Goal: Task Accomplishment & Management: Manage account settings

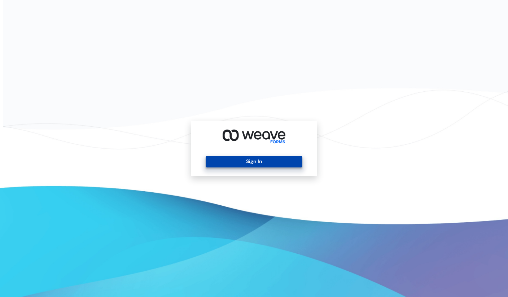
click at [272, 163] on button "Sign In" at bounding box center [254, 162] width 96 height 12
drag, startPoint x: 360, startPoint y: 76, endPoint x: 250, endPoint y: 6, distance: 131.1
click at [360, 76] on div "Sign In" at bounding box center [254, 148] width 508 height 297
